Goal: Find contact information

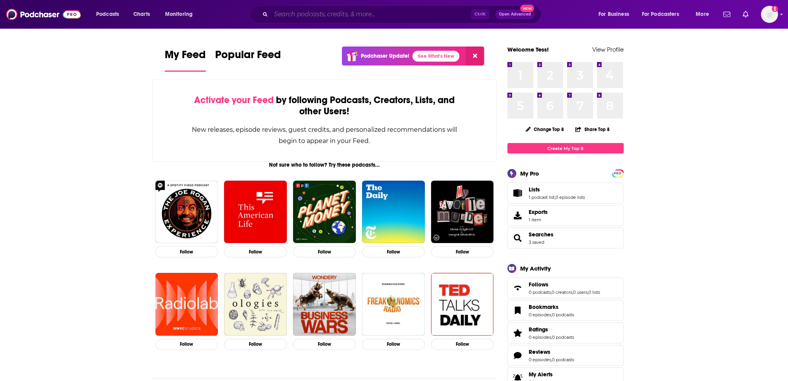
click at [343, 16] on input "Search podcasts, credits, & more..." at bounding box center [371, 14] width 200 height 12
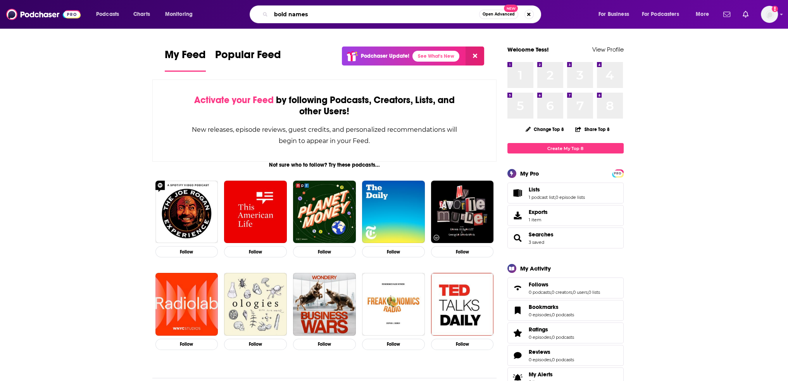
type input "bold names"
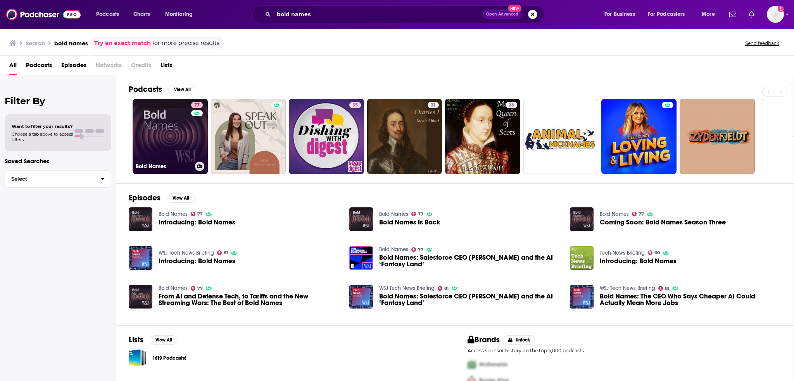
click at [160, 117] on link "77 Bold Names" at bounding box center [170, 136] width 75 height 75
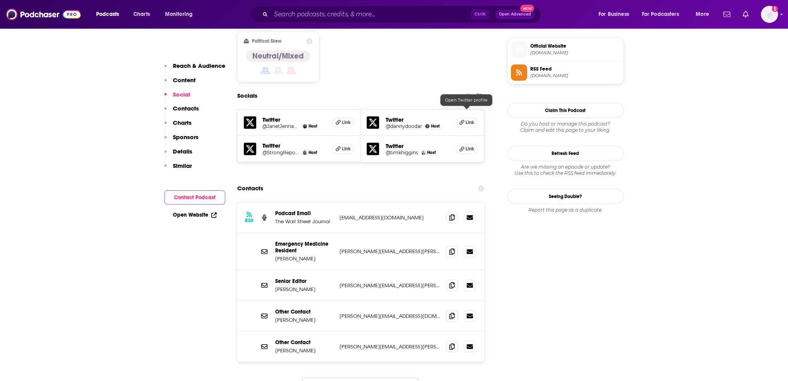
scroll to position [620, 0]
drag, startPoint x: 322, startPoint y: 221, endPoint x: 273, endPoint y: 222, distance: 49.2
click at [273, 233] on div "Emergency Medicine Resident [PERSON_NAME] [PERSON_NAME][EMAIL_ADDRESS][PERSON_N…" at bounding box center [360, 251] width 247 height 37
drag, startPoint x: 316, startPoint y: 252, endPoint x: 272, endPoint y: 253, distance: 44.6
click at [272, 270] on div "Senior Editor [PERSON_NAME] [PERSON_NAME][EMAIL_ADDRESS][PERSON_NAME][DOMAIN_NA…" at bounding box center [360, 285] width 247 height 31
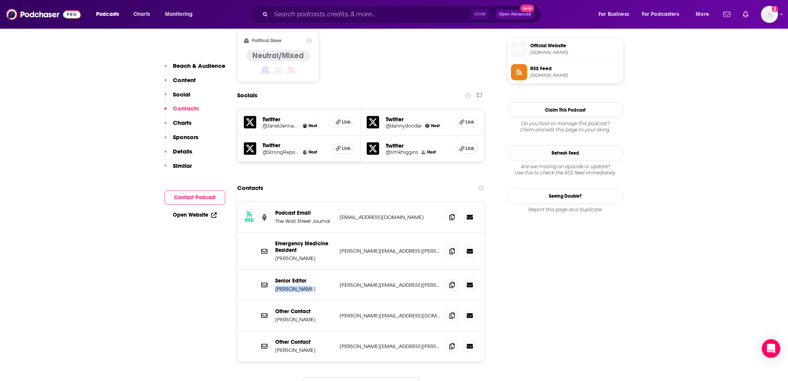
click at [385, 377] on button "Load More..." at bounding box center [360, 387] width 116 height 21
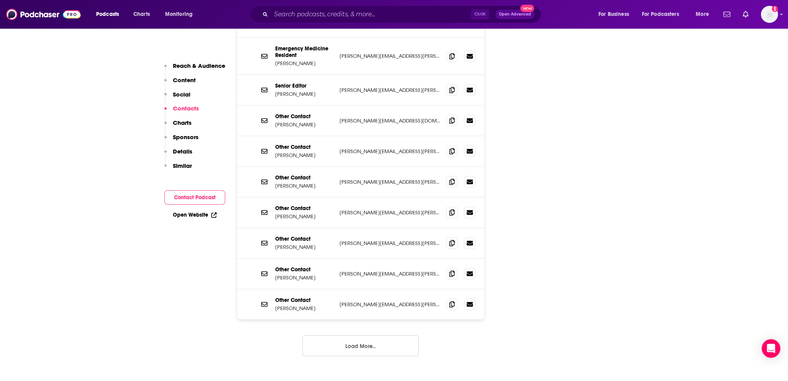
scroll to position [814, 0]
drag, startPoint x: 308, startPoint y: 120, endPoint x: 274, endPoint y: 119, distance: 34.5
click at [274, 137] on div "Other Contact [PERSON_NAME] [PERSON_NAME][EMAIL_ADDRESS][PERSON_NAME][DOMAIN_NA…" at bounding box center [360, 152] width 247 height 31
copy p "[PERSON_NAME]"
drag, startPoint x: 317, startPoint y: 156, endPoint x: 274, endPoint y: 152, distance: 42.5
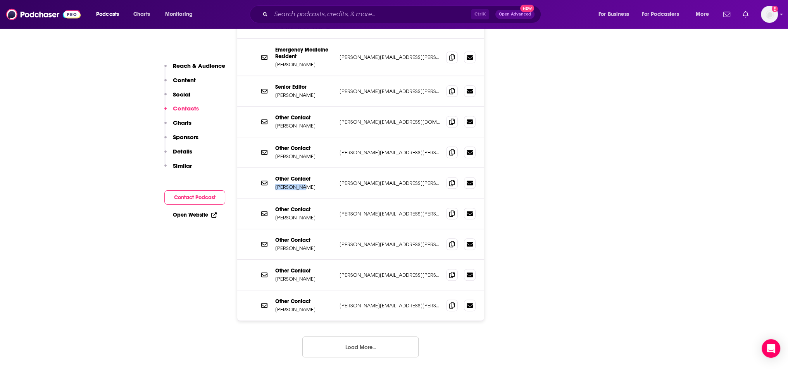
click at [274, 168] on div "Other Contact [PERSON_NAME] [PERSON_NAME][EMAIL_ADDRESS][PERSON_NAME][DOMAIN_NA…" at bounding box center [360, 183] width 247 height 31
copy p "[PERSON_NAME]"
drag, startPoint x: 311, startPoint y: 181, endPoint x: 276, endPoint y: 184, distance: 35.0
click at [276, 214] on p "[PERSON_NAME]" at bounding box center [304, 217] width 58 height 7
drag, startPoint x: 308, startPoint y: 217, endPoint x: 275, endPoint y: 213, distance: 33.6
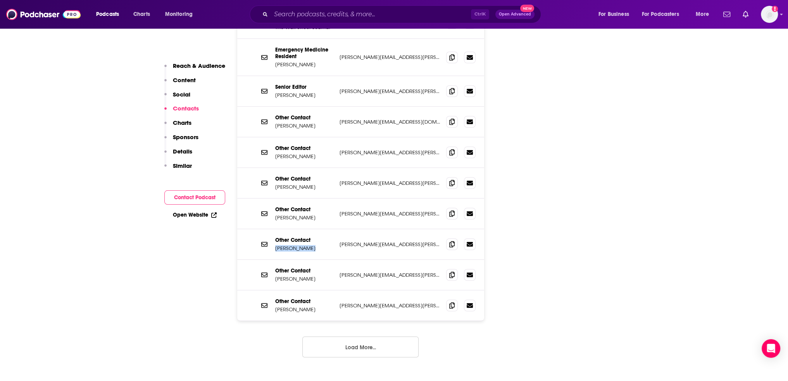
click at [275, 229] on div "Other Contact [PERSON_NAME] [PERSON_NAME][EMAIL_ADDRESS][PERSON_NAME][DOMAIN_NA…" at bounding box center [360, 244] width 247 height 31
copy p "[PERSON_NAME]"
click at [346, 336] on button "Load More..." at bounding box center [360, 346] width 116 height 21
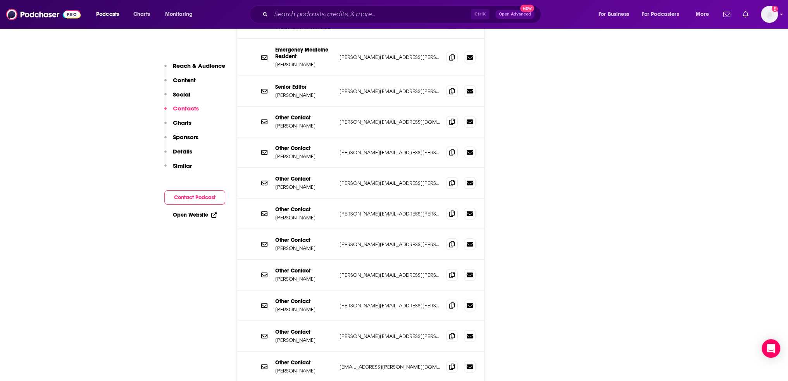
drag, startPoint x: 318, startPoint y: 242, endPoint x: 275, endPoint y: 243, distance: 42.7
click at [275, 276] on p "[PERSON_NAME]" at bounding box center [304, 279] width 58 height 7
copy p "[PERSON_NAME]"
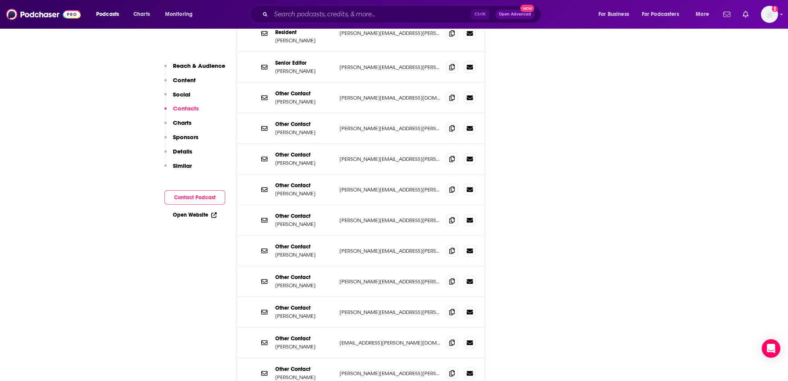
scroll to position [930, 0]
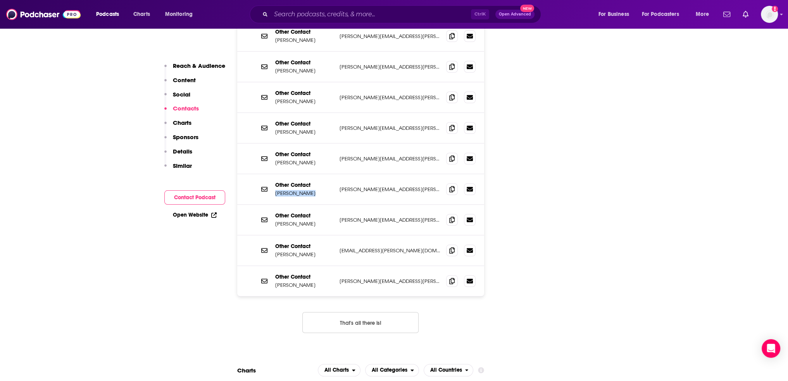
drag, startPoint x: 308, startPoint y: 159, endPoint x: 271, endPoint y: 162, distance: 36.6
click at [271, 174] on div "Other Contact Lindsey Adler [EMAIL_ADDRESS][PERSON_NAME][DOMAIN_NAME] [PERSON_N…" at bounding box center [360, 189] width 247 height 31
copy p "[PERSON_NAME]"
drag, startPoint x: 311, startPoint y: 195, endPoint x: 276, endPoint y: 191, distance: 35.5
click at [276, 205] on div "Other Contact [PERSON_NAME] [PERSON_NAME][EMAIL_ADDRESS][PERSON_NAME][DOMAIN_NA…" at bounding box center [360, 220] width 247 height 31
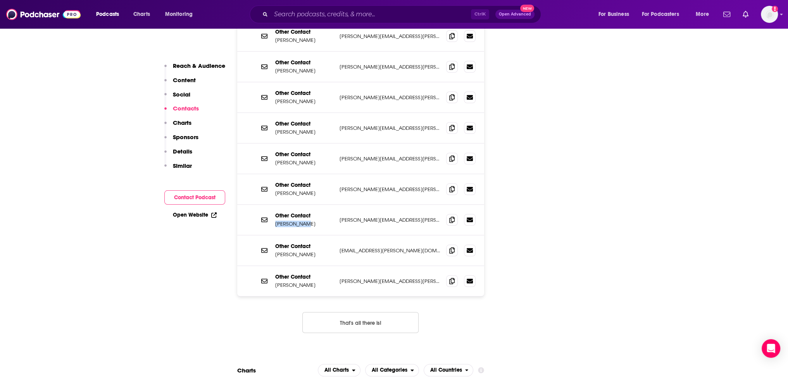
copy p "[PERSON_NAME]"
drag, startPoint x: 308, startPoint y: 223, endPoint x: 274, endPoint y: 223, distance: 34.1
click at [274, 235] on div "Other Contact [PERSON_NAME] [PERSON_NAME][EMAIL_ADDRESS][PERSON_NAME][DOMAIN_NA…" at bounding box center [360, 250] width 247 height 31
copy p "[PERSON_NAME]"
drag, startPoint x: 318, startPoint y: 252, endPoint x: 274, endPoint y: 252, distance: 43.4
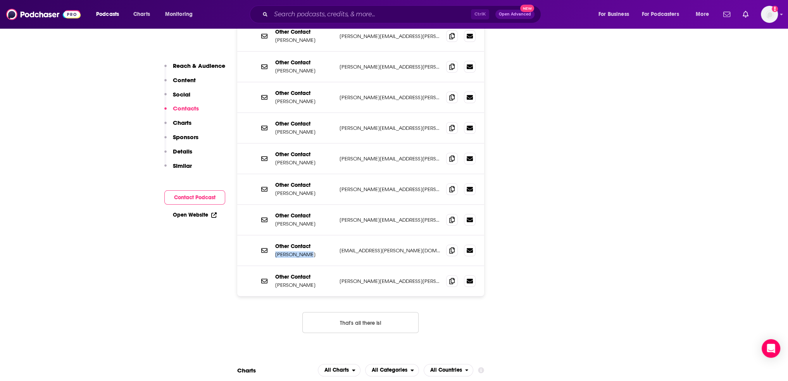
click at [274, 266] on div "Other Contact [PERSON_NAME] [PERSON_NAME][EMAIL_ADDRESS][PERSON_NAME][DOMAIN_NA…" at bounding box center [360, 281] width 247 height 30
copy p "[PERSON_NAME]"
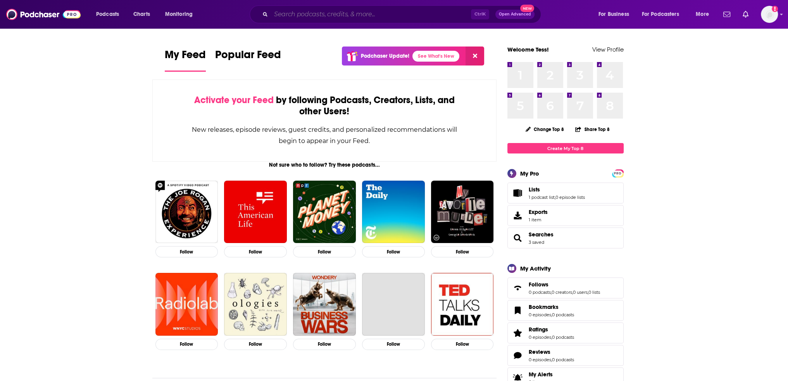
click at [290, 14] on input "Search podcasts, credits, & more..." at bounding box center [371, 14] width 200 height 12
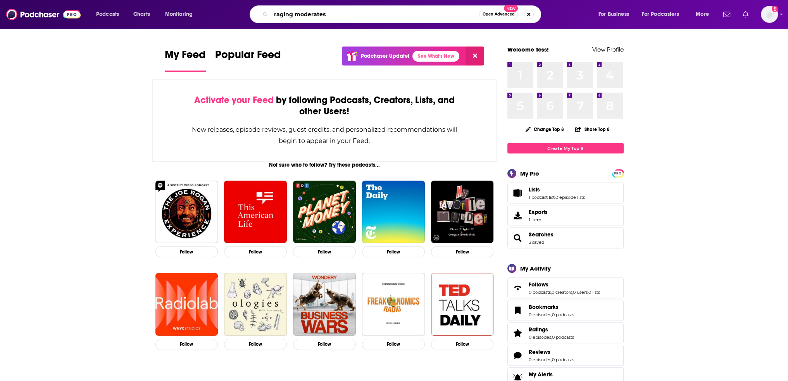
type input "raging moderates"
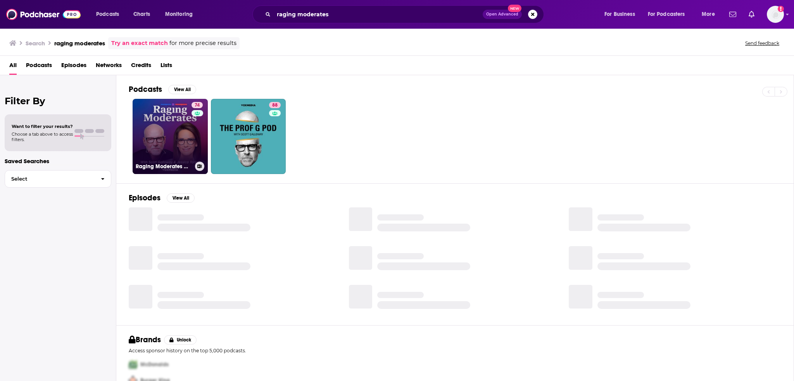
click at [182, 145] on link "74 Raging Moderates with Scott Galloway and Jessica Tarlov" at bounding box center [170, 136] width 75 height 75
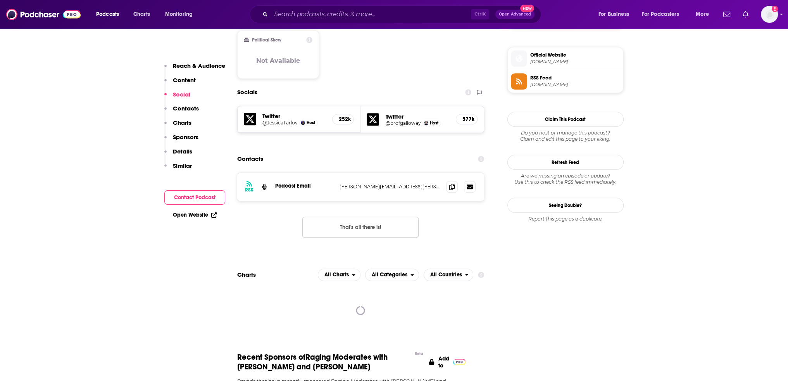
scroll to position [620, 0]
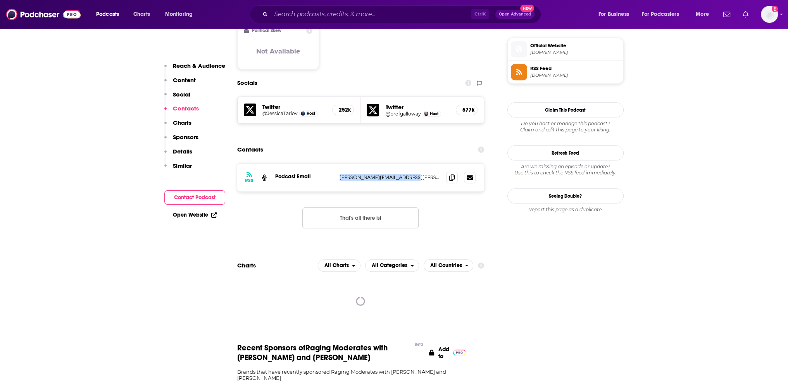
drag, startPoint x: 421, startPoint y: 150, endPoint x: 338, endPoint y: 148, distance: 83.4
click at [338, 164] on div "RSS Podcast Email brandon.santos@voxmedia.com brandon.santos@voxmedia.com" at bounding box center [360, 178] width 247 height 28
copy p "brandon.santos@voxmedia.com"
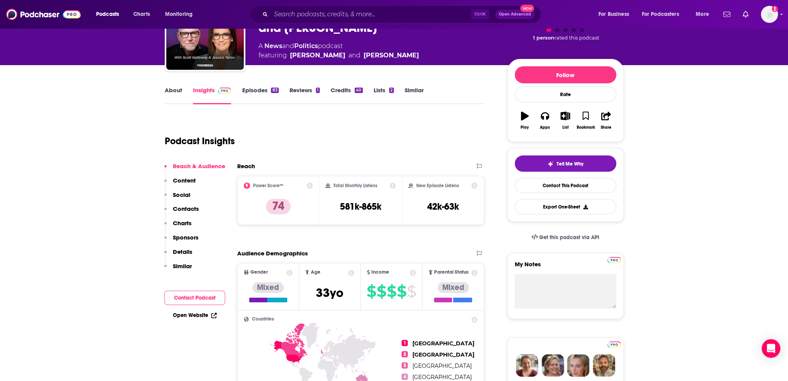
scroll to position [0, 0]
